Goal: Task Accomplishment & Management: Manage account settings

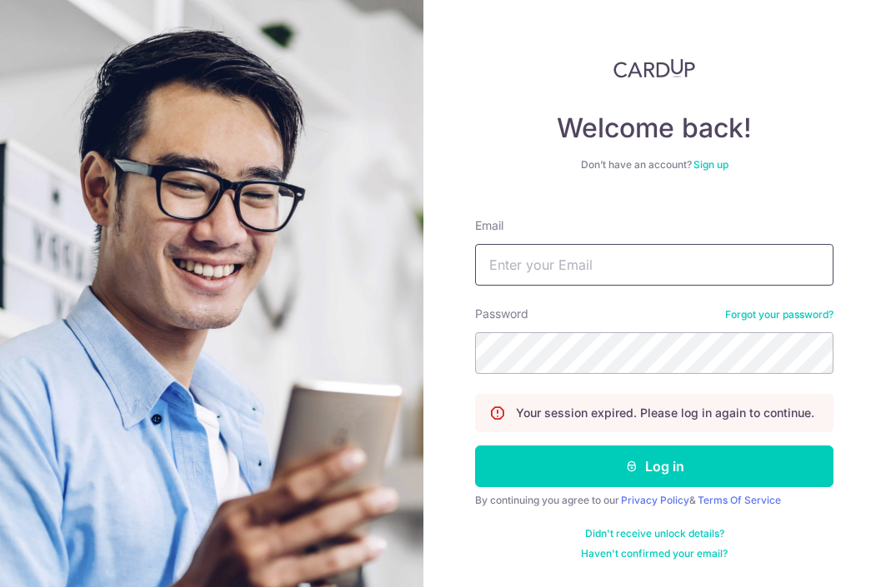
click at [586, 267] on input "Email" at bounding box center [654, 265] width 358 height 42
click at [600, 267] on input "Email" at bounding box center [654, 265] width 358 height 42
type input "[EMAIL_ADDRESS][DOMAIN_NAME]"
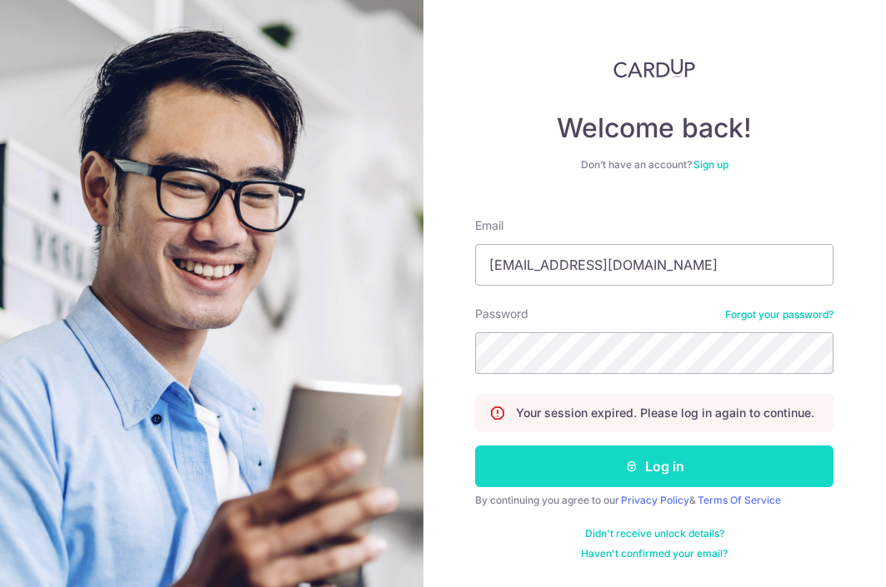
click at [676, 462] on button "Log in" at bounding box center [654, 467] width 358 height 42
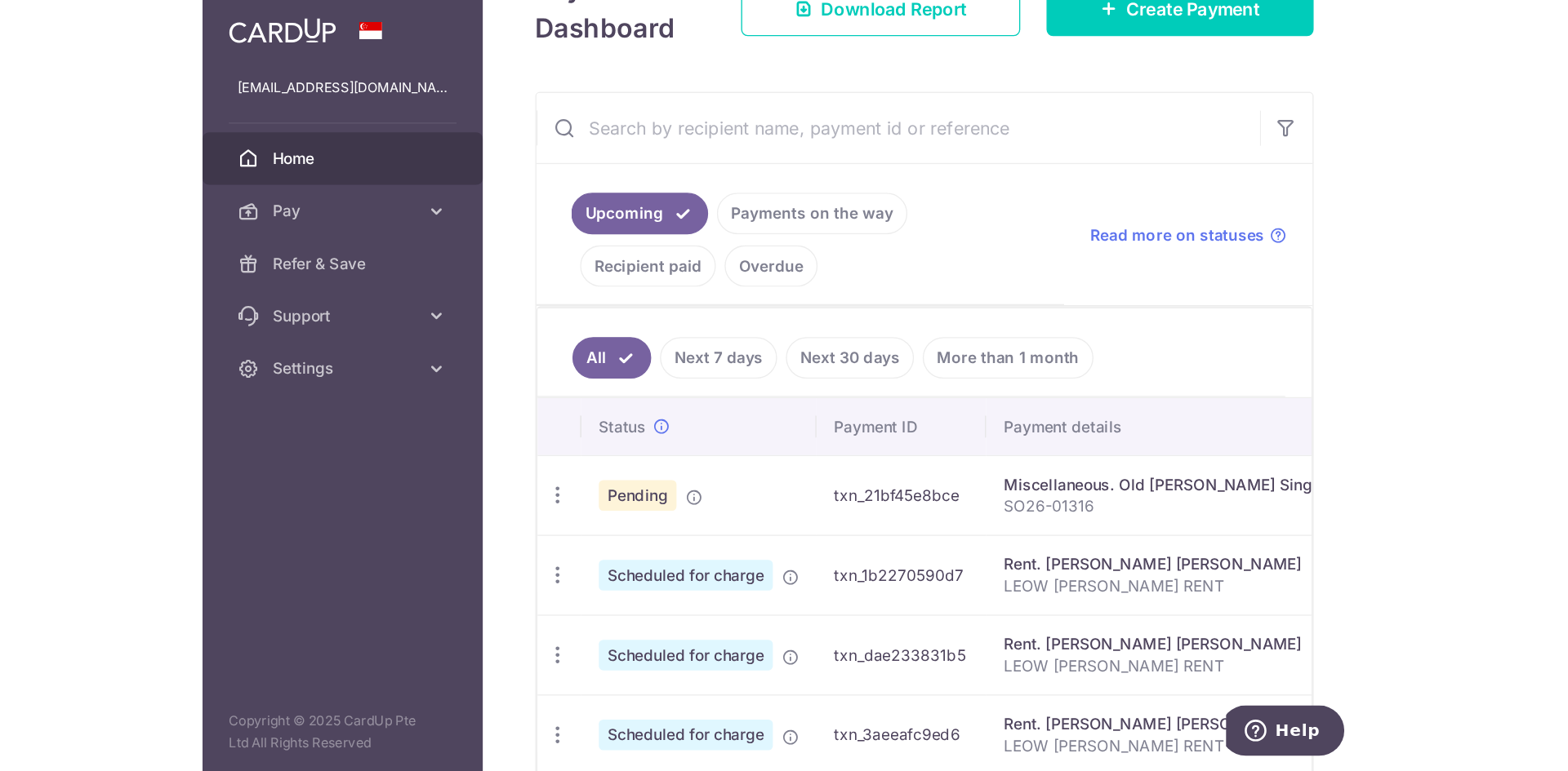
scroll to position [213, 0]
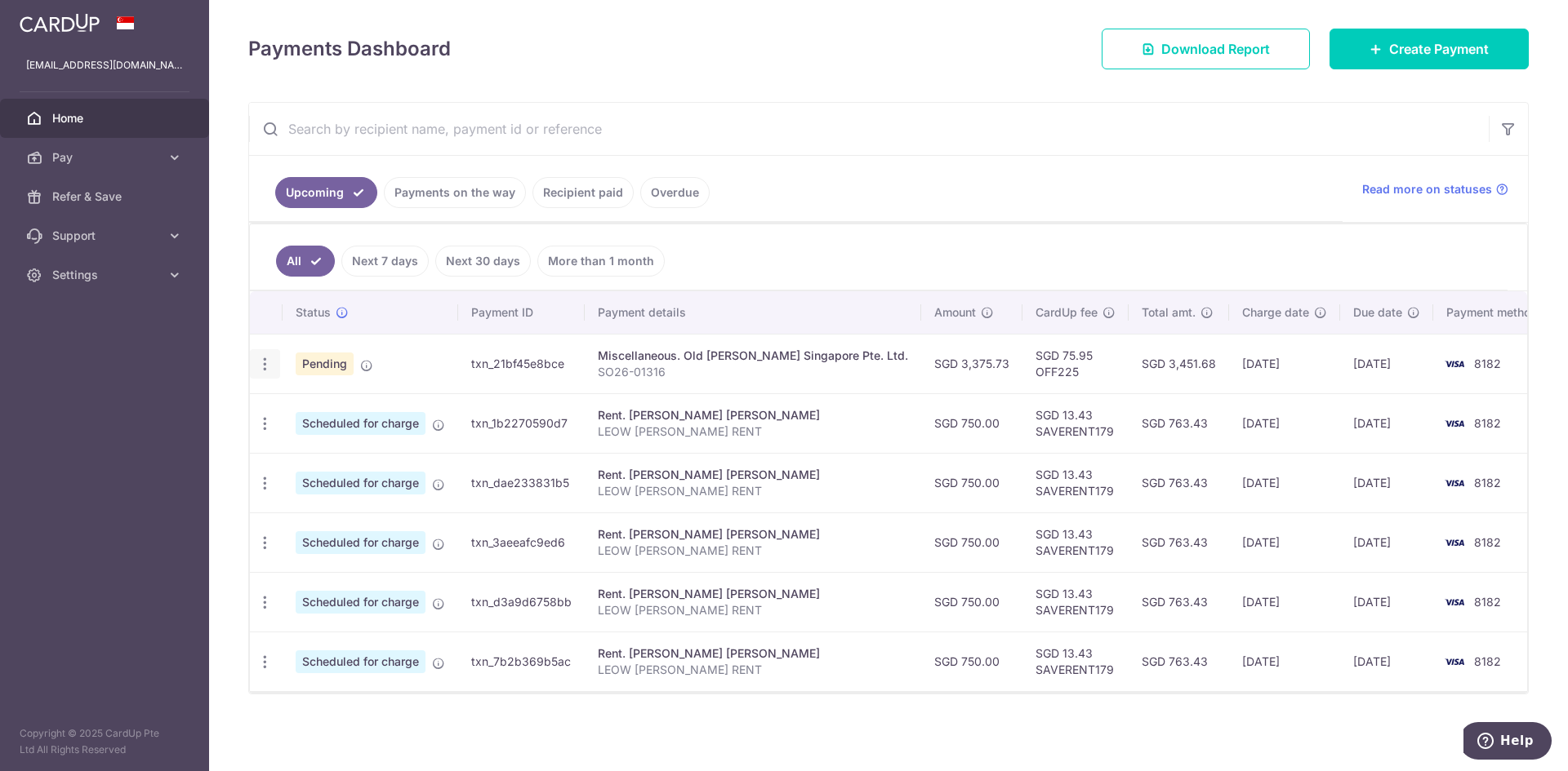
click at [267, 364] on icon "button" at bounding box center [265, 363] width 17 height 17
click at [485, 351] on td "txn_21bf45e8bce" at bounding box center [520, 363] width 126 height 60
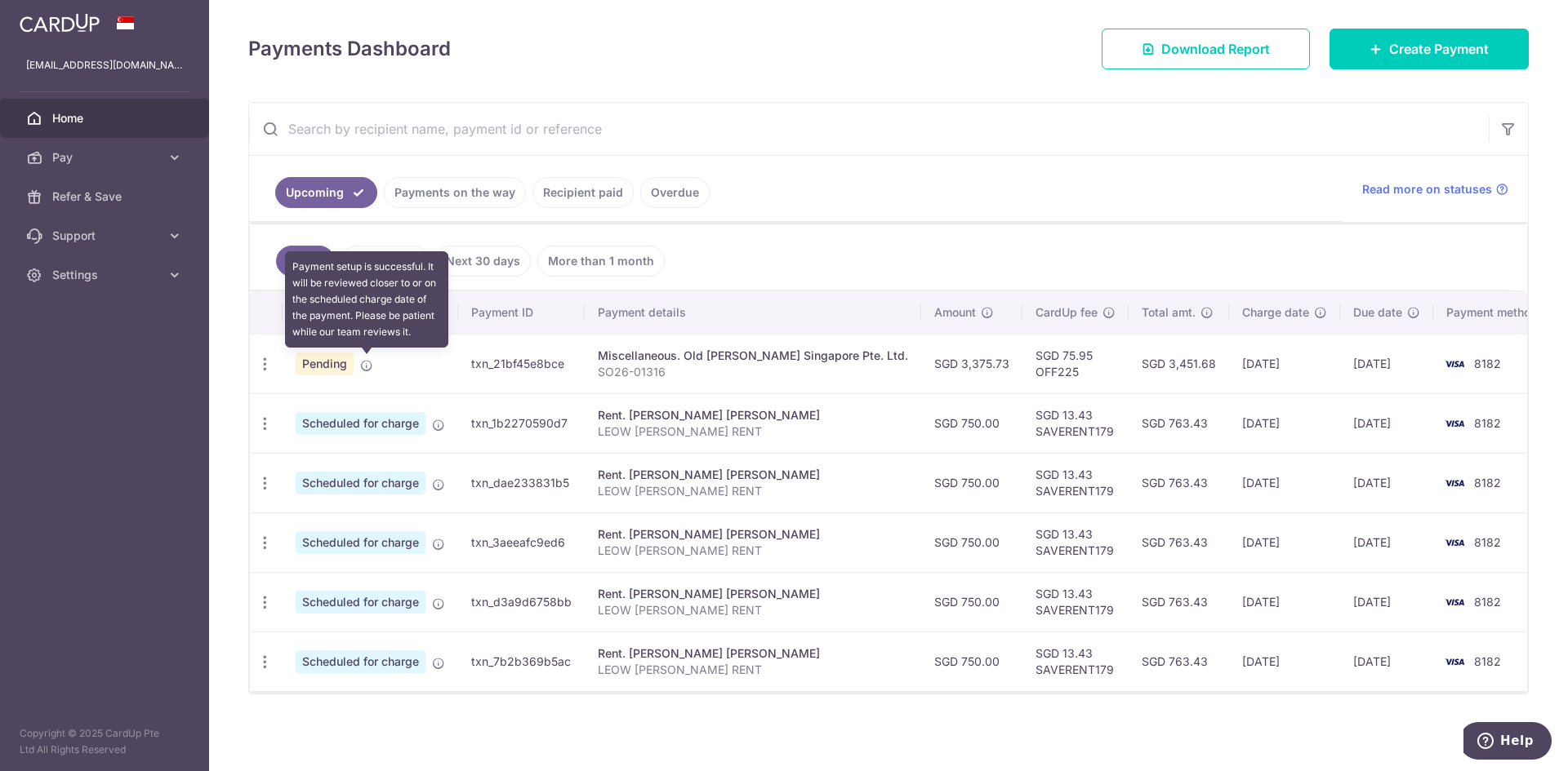
click at [368, 369] on icon at bounding box center [366, 365] width 13 height 13
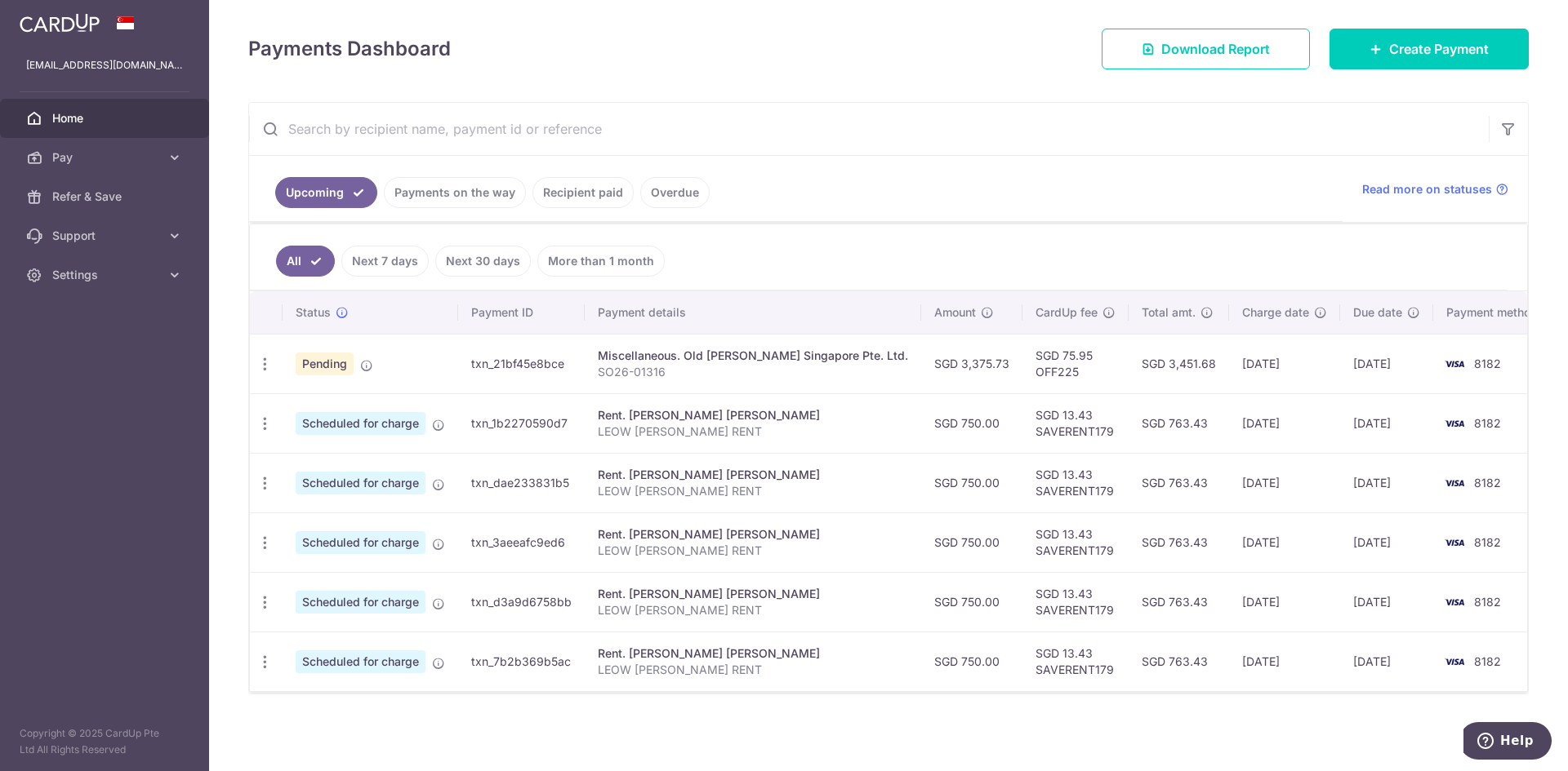
click at [826, 475] on div "Rent. [PERSON_NAME] [PERSON_NAME]" at bounding box center [753, 475] width 311 height 17
click at [267, 418] on icon "button" at bounding box center [265, 423] width 17 height 17
click at [776, 407] on td "Rent. [PERSON_NAME] [PERSON_NAME] [PERSON_NAME] RENT" at bounding box center [752, 423] width 336 height 60
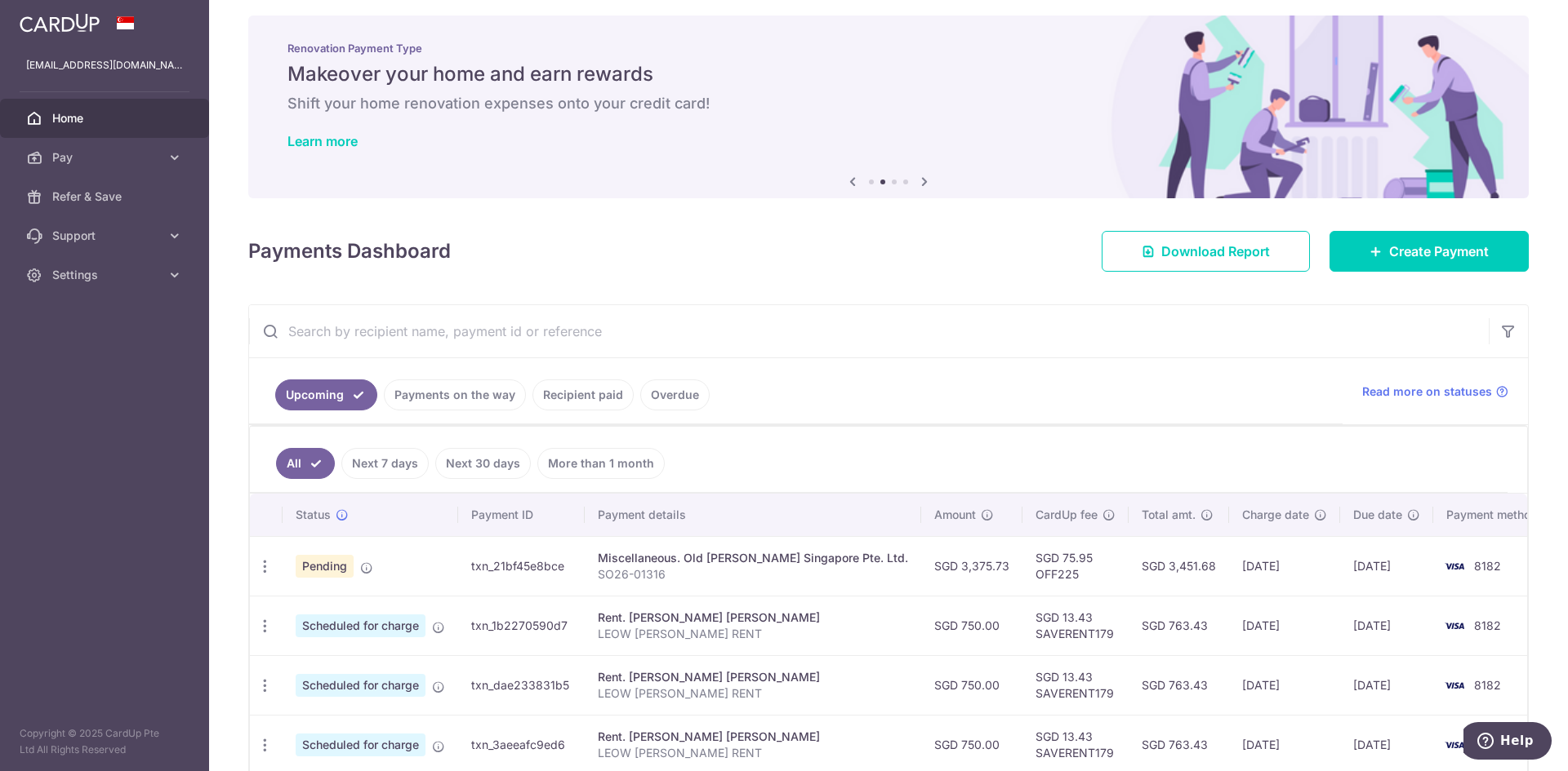
scroll to position [0, 0]
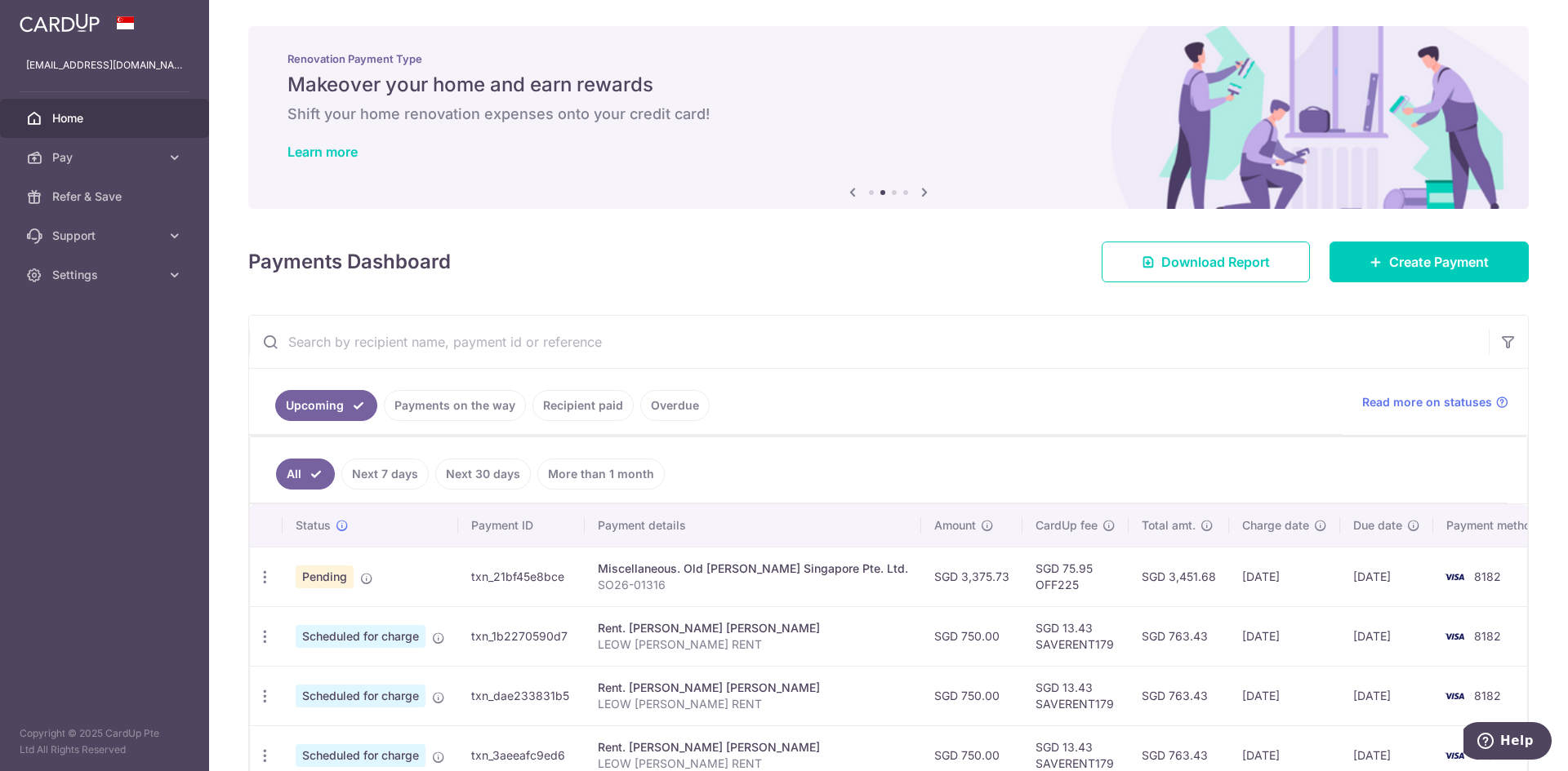
click at [867, 193] on icon at bounding box center [924, 192] width 20 height 21
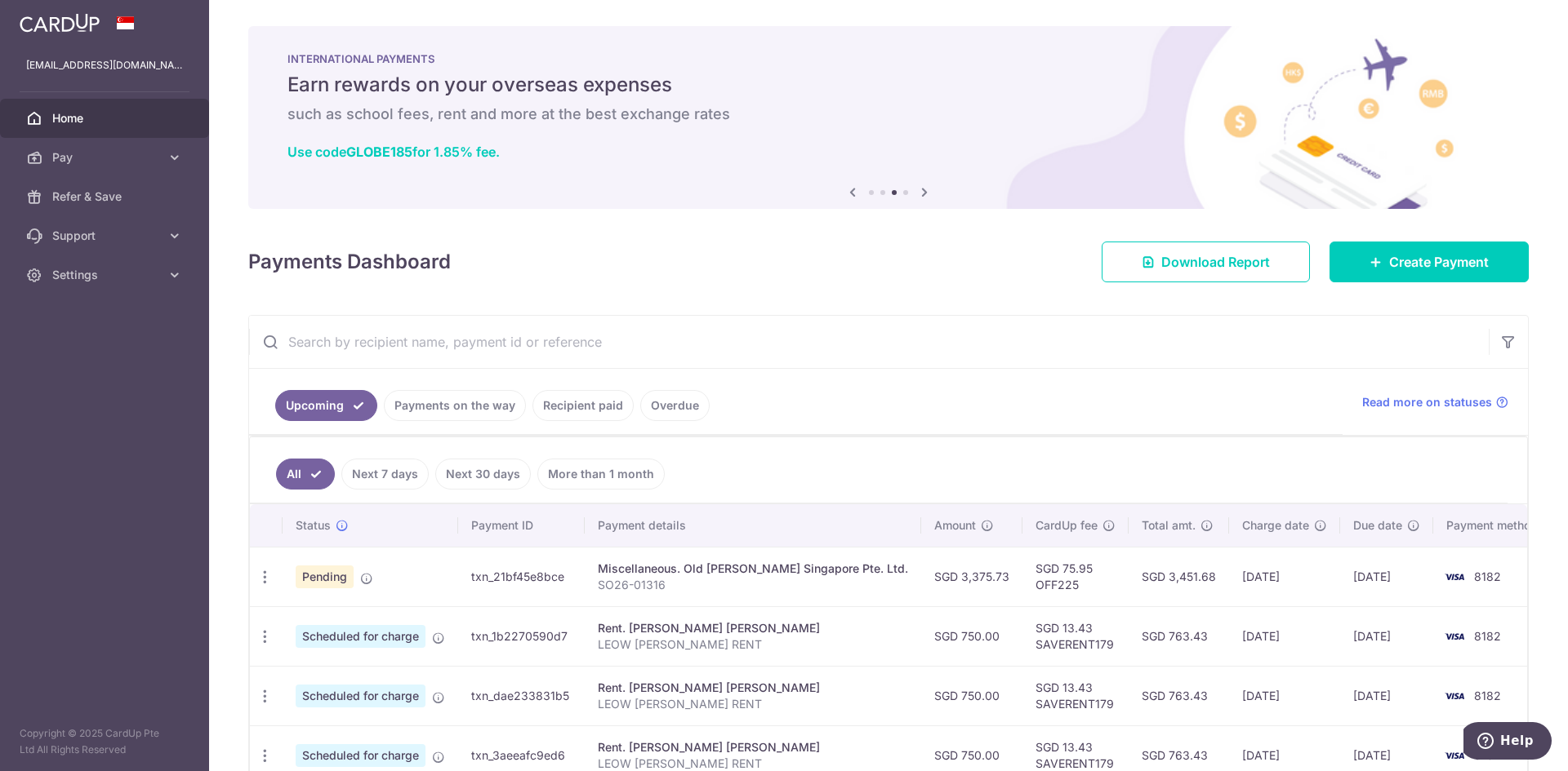
click at [867, 193] on icon at bounding box center [924, 192] width 20 height 21
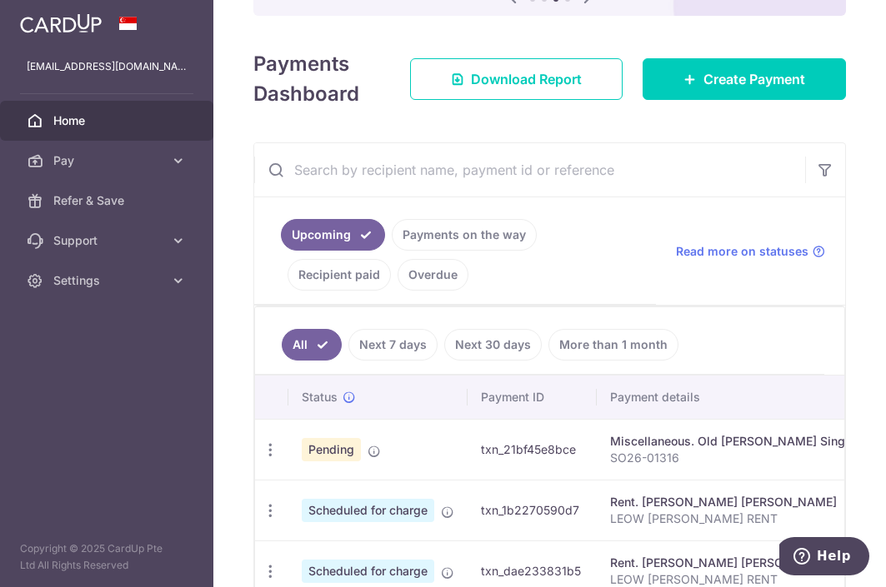
scroll to position [237, 0]
